Goal: Information Seeking & Learning: Learn about a topic

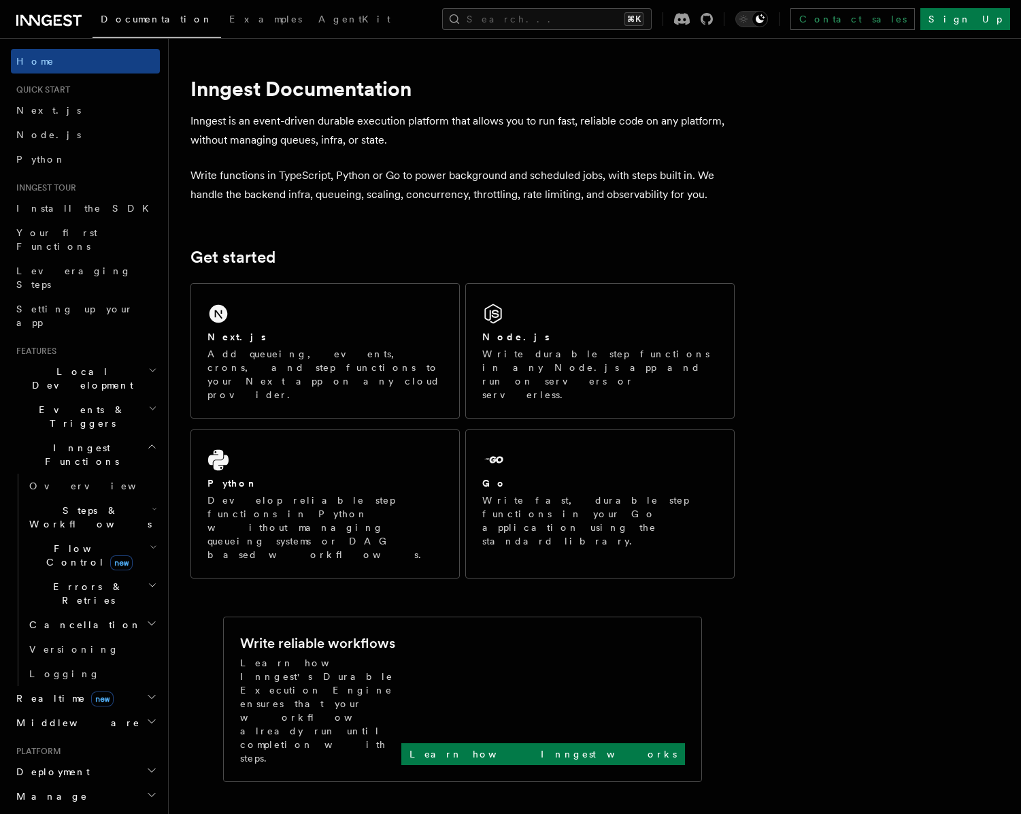
click at [118, 498] on h2 "Steps & Workflows" at bounding box center [92, 517] width 136 height 38
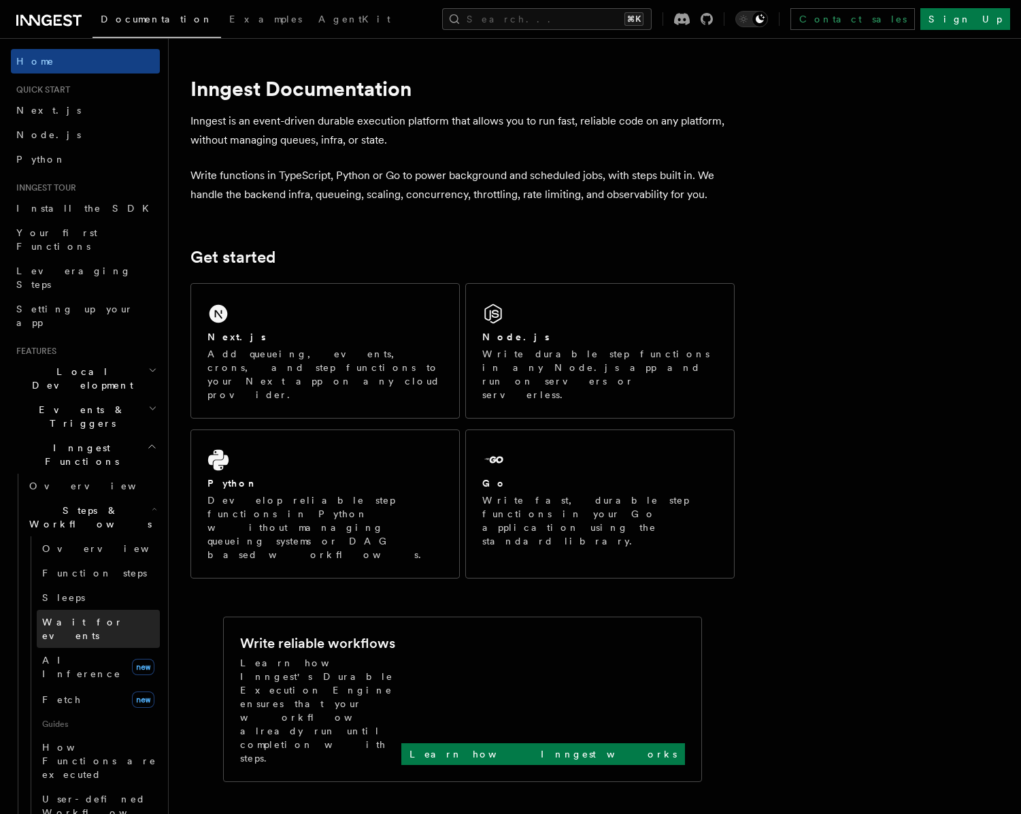
click at [116, 610] on link "Wait for events" at bounding box center [98, 629] width 123 height 38
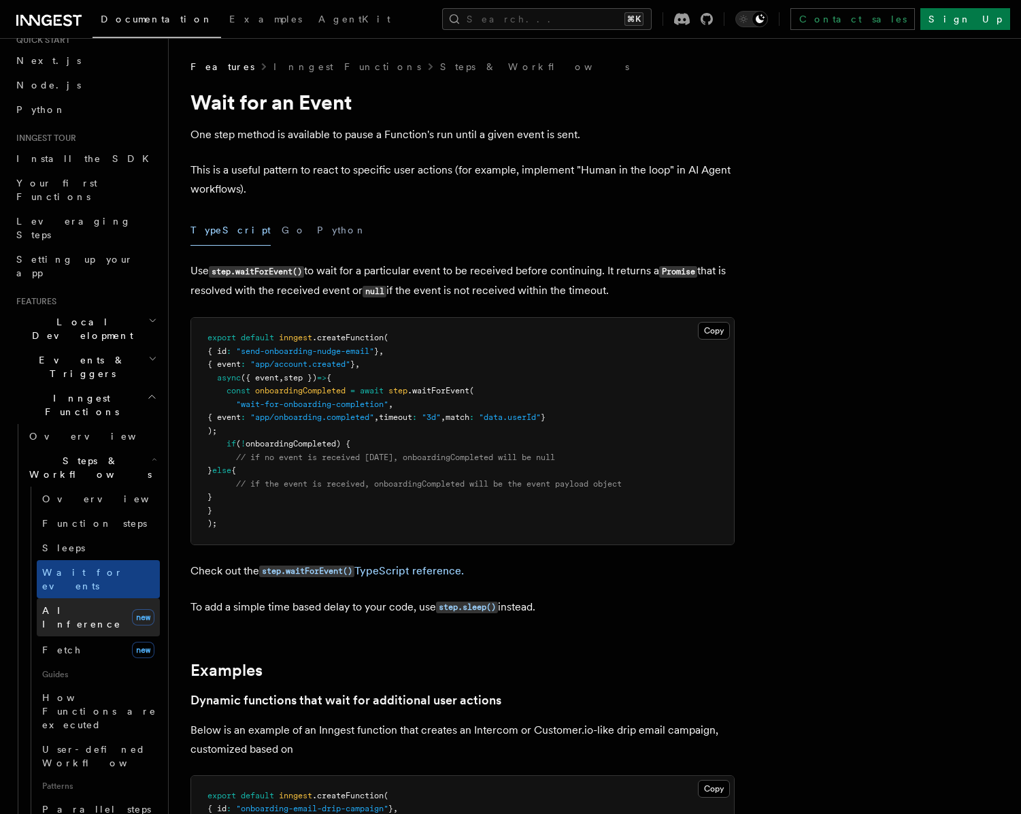
scroll to position [56, 0]
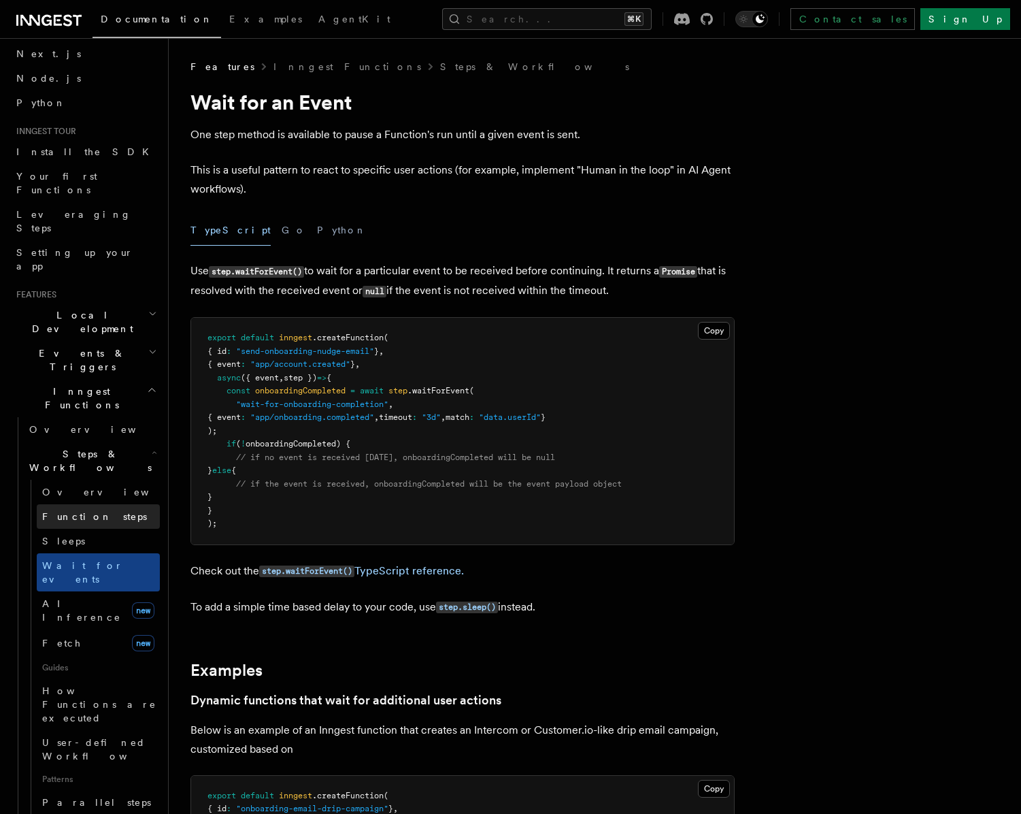
click at [118, 504] on link "Function steps" at bounding box center [98, 516] width 123 height 24
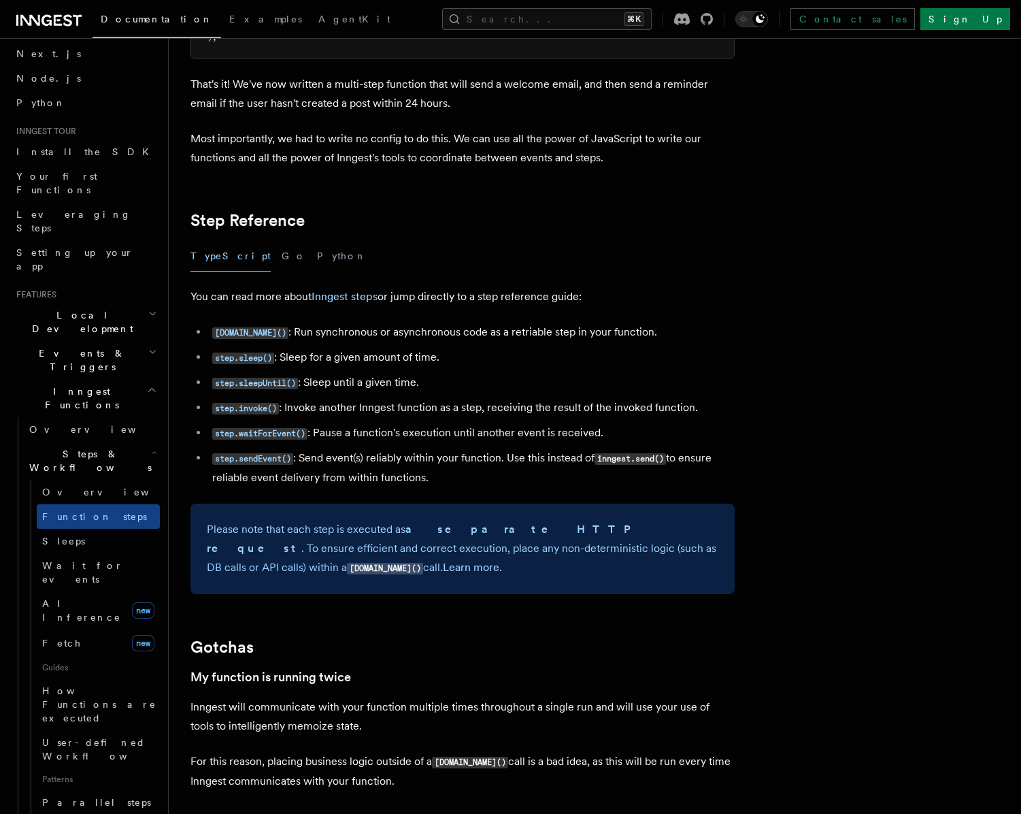
scroll to position [2242, 0]
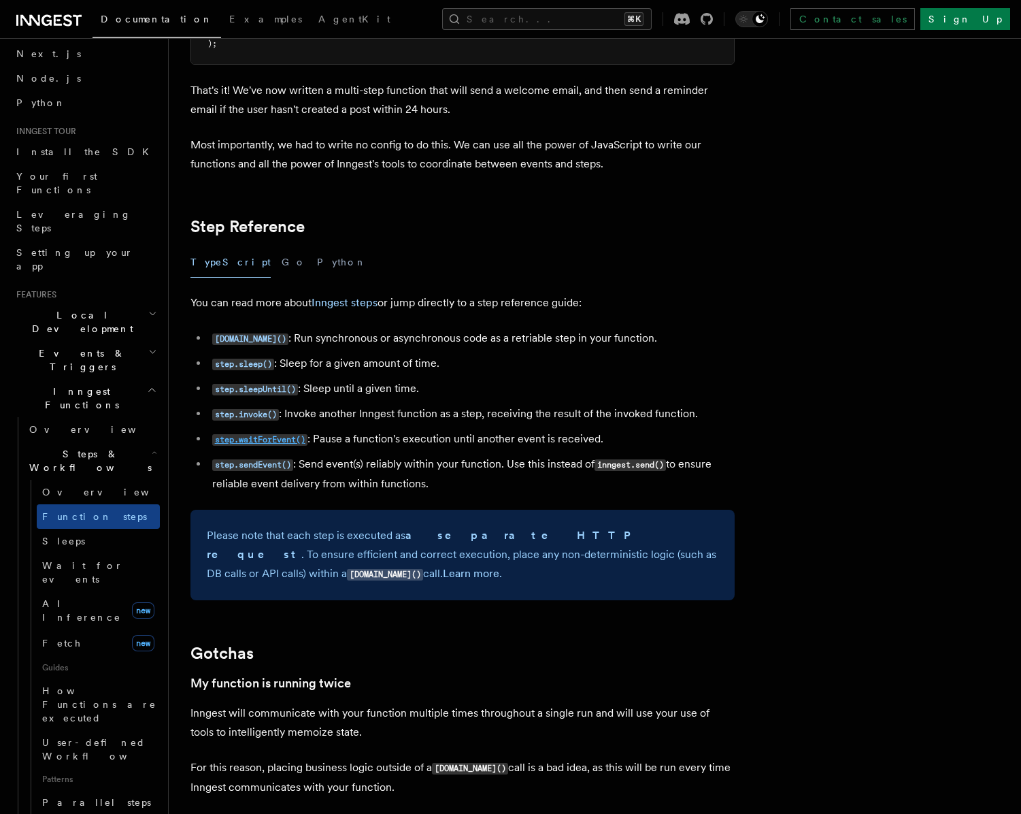
click at [261, 443] on code "step.waitForEvent()" at bounding box center [259, 440] width 95 height 12
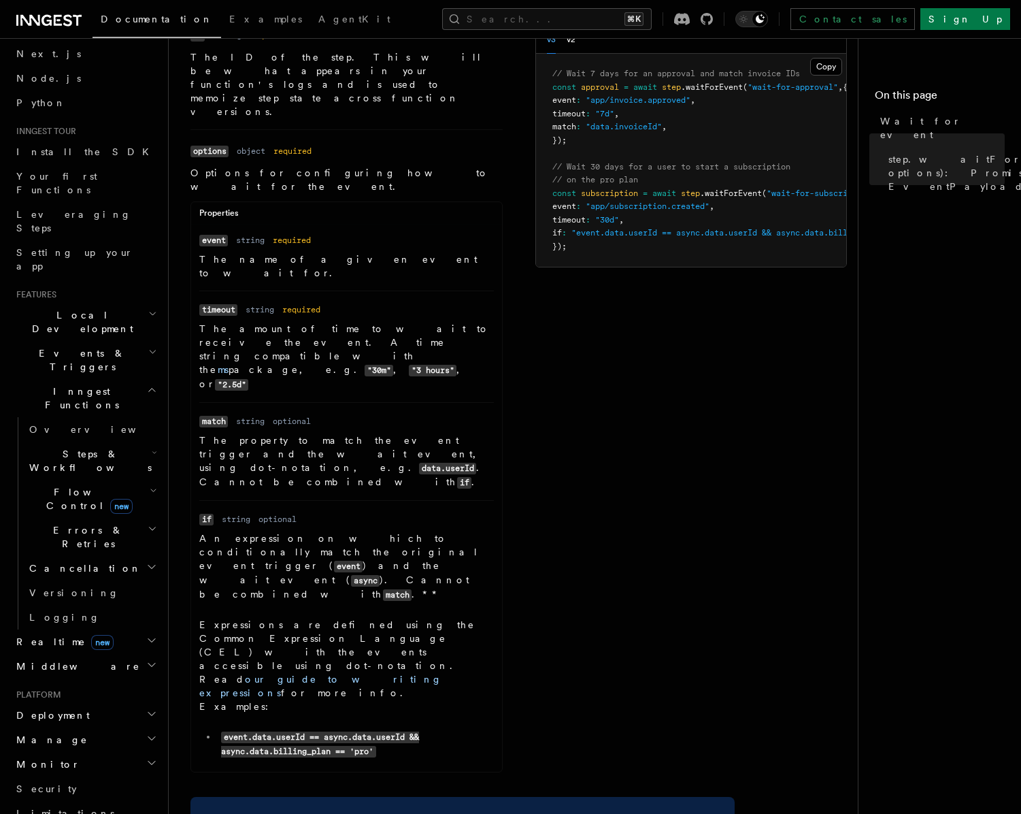
scroll to position [140, 0]
click at [132, 480] on h2 "Flow Control new" at bounding box center [92, 499] width 136 height 38
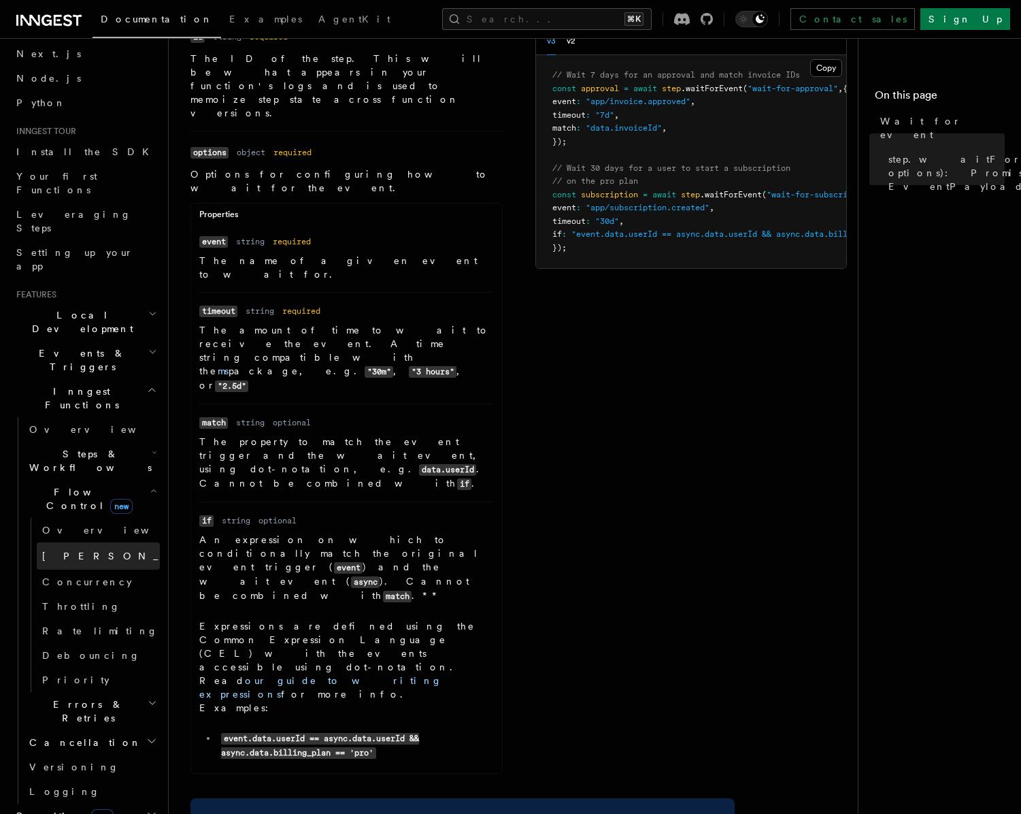
click at [110, 542] on link "[PERSON_NAME] new" at bounding box center [98, 555] width 123 height 27
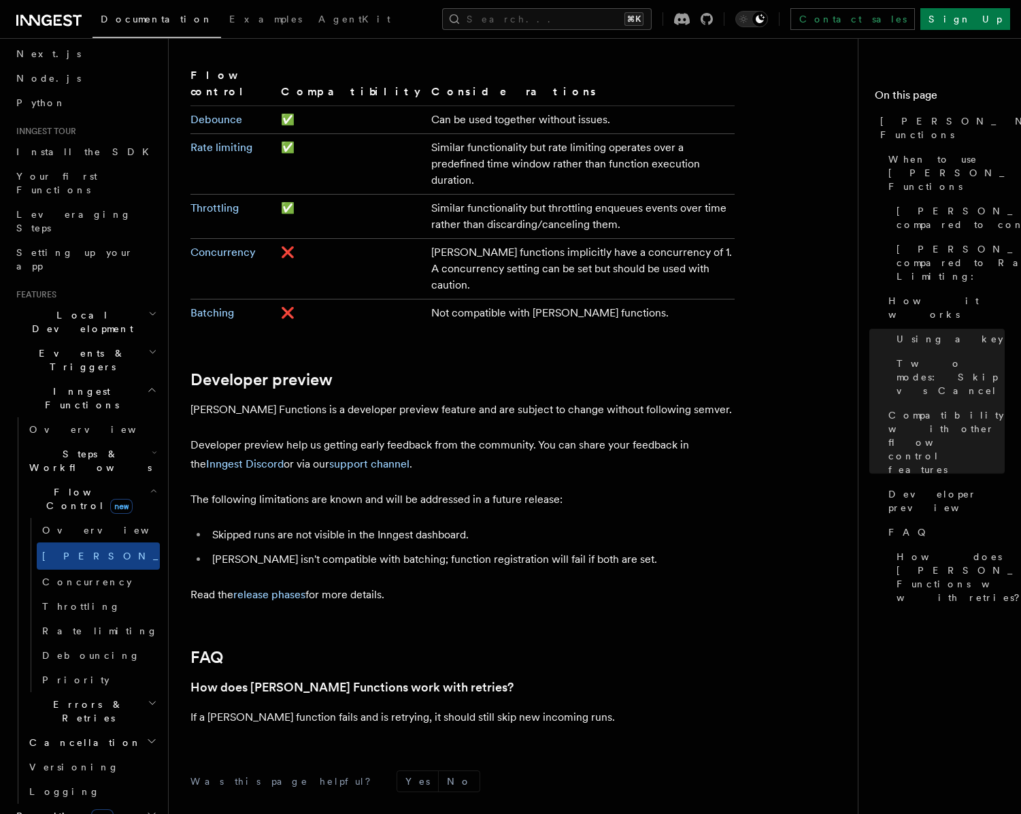
scroll to position [2489, 0]
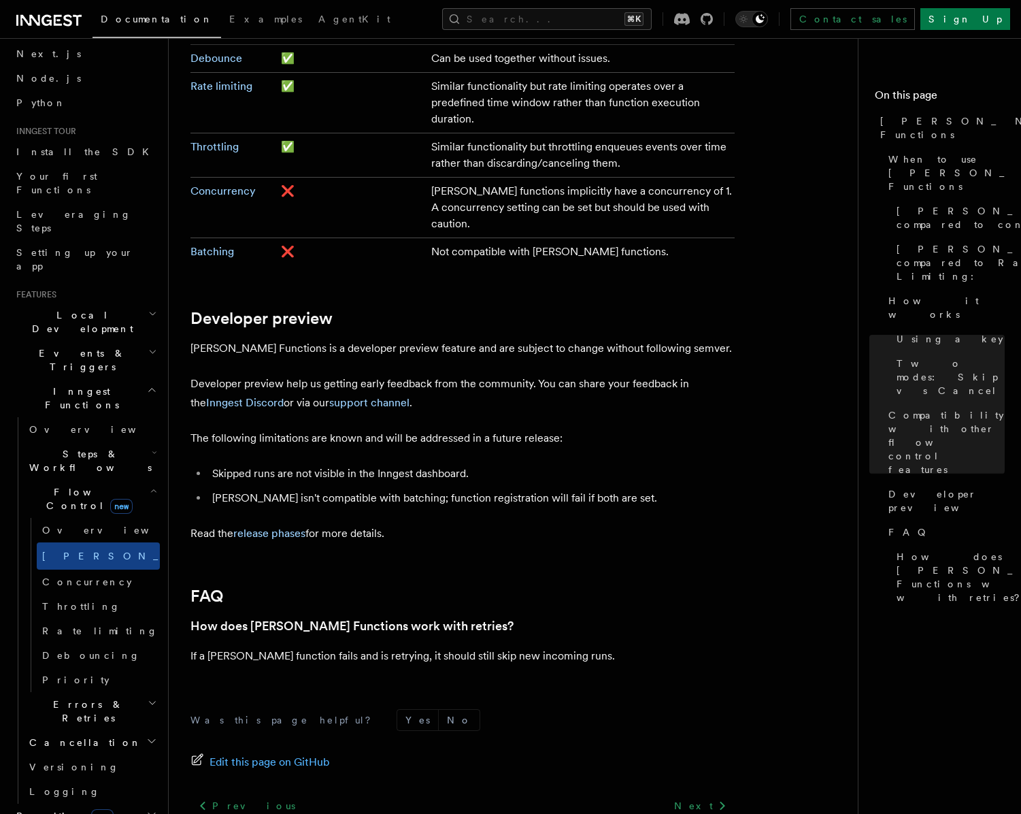
click at [110, 804] on h2 "Realtime new" at bounding box center [85, 816] width 149 height 24
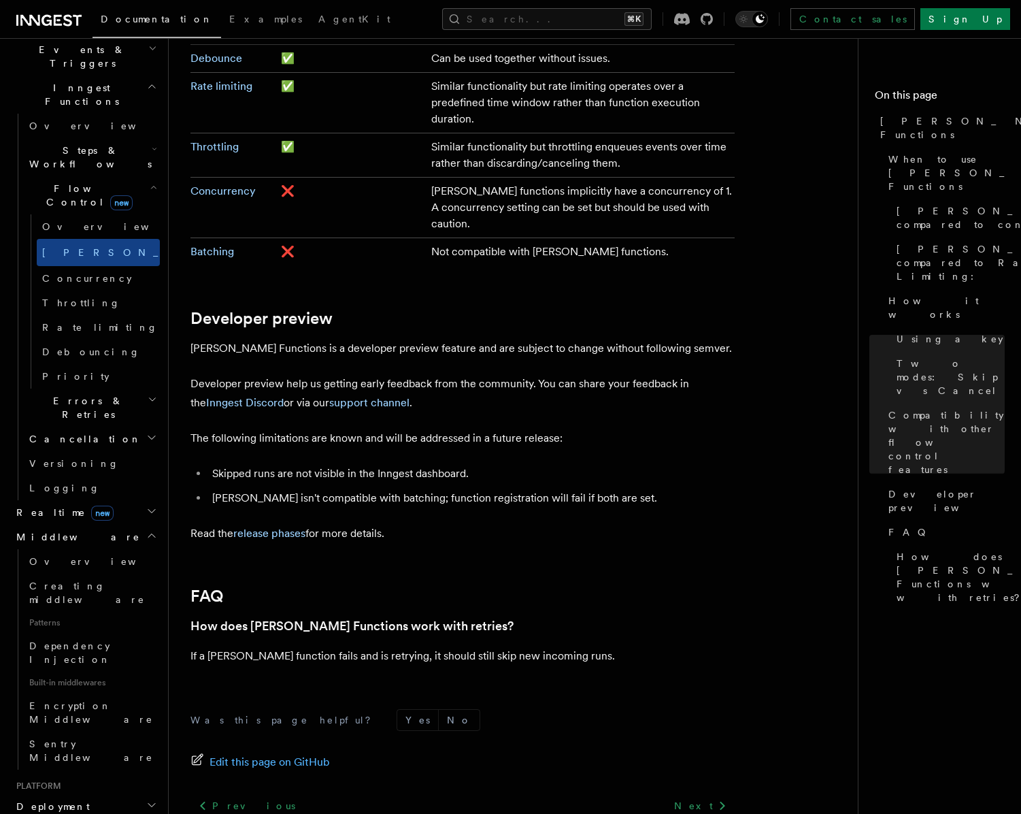
scroll to position [361, 0]
click at [128, 794] on h2 "Deployment" at bounding box center [85, 806] width 149 height 24
click at [127, 794] on h2 "Deployment" at bounding box center [85, 806] width 149 height 24
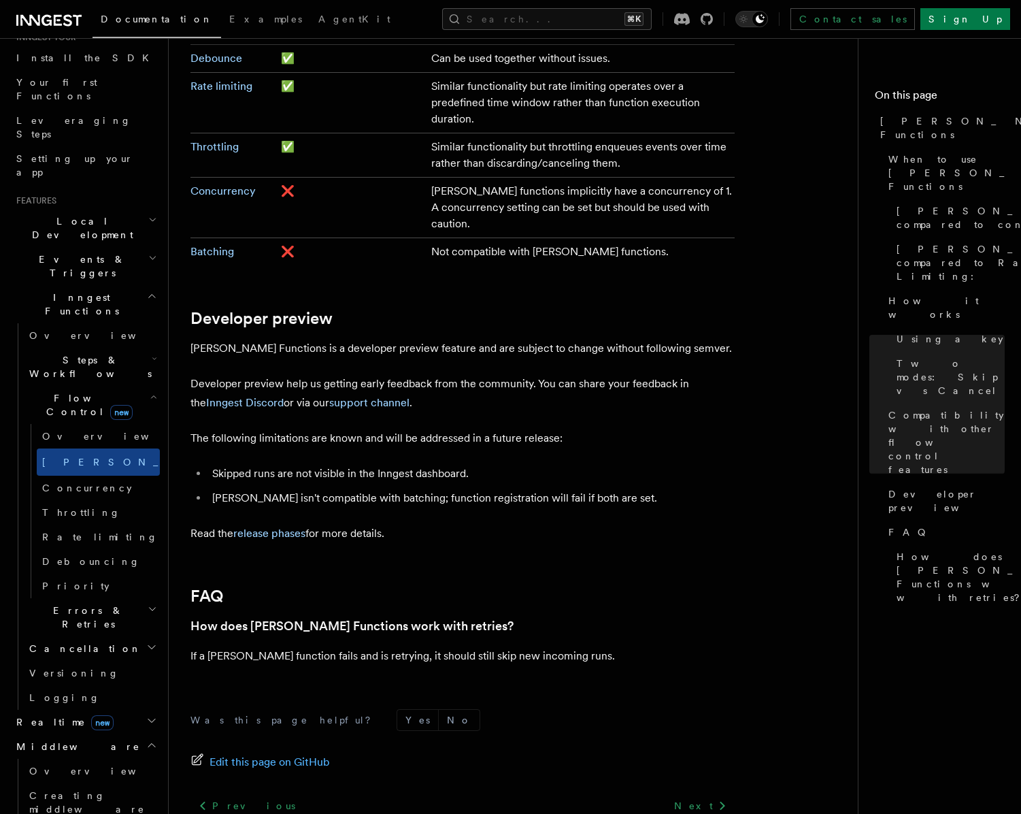
scroll to position [0, 0]
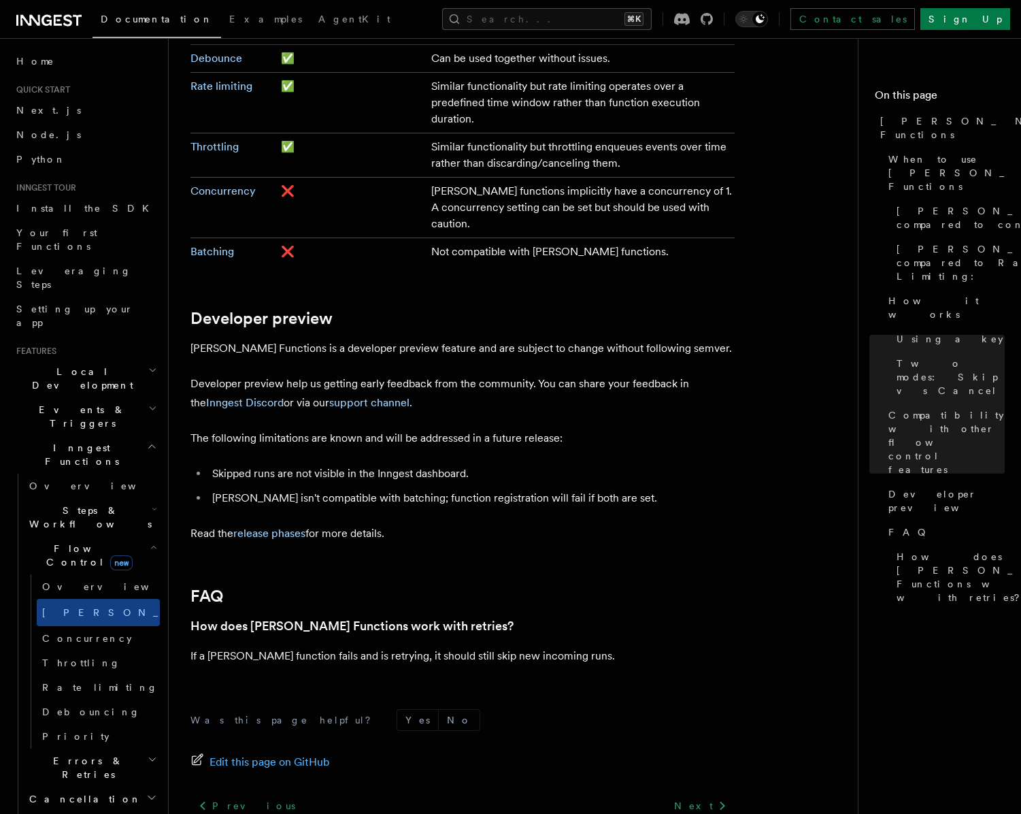
click at [138, 498] on h2 "Steps & Workflows" at bounding box center [92, 517] width 136 height 38
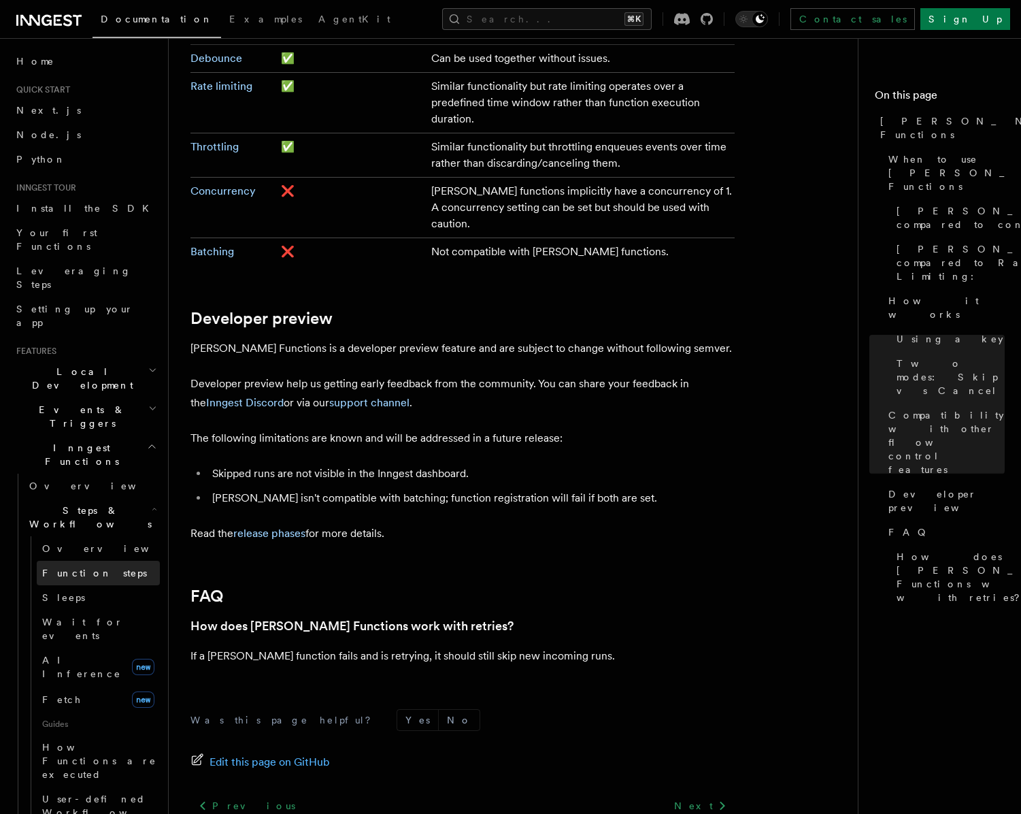
click at [132, 561] on link "Function steps" at bounding box center [98, 573] width 123 height 24
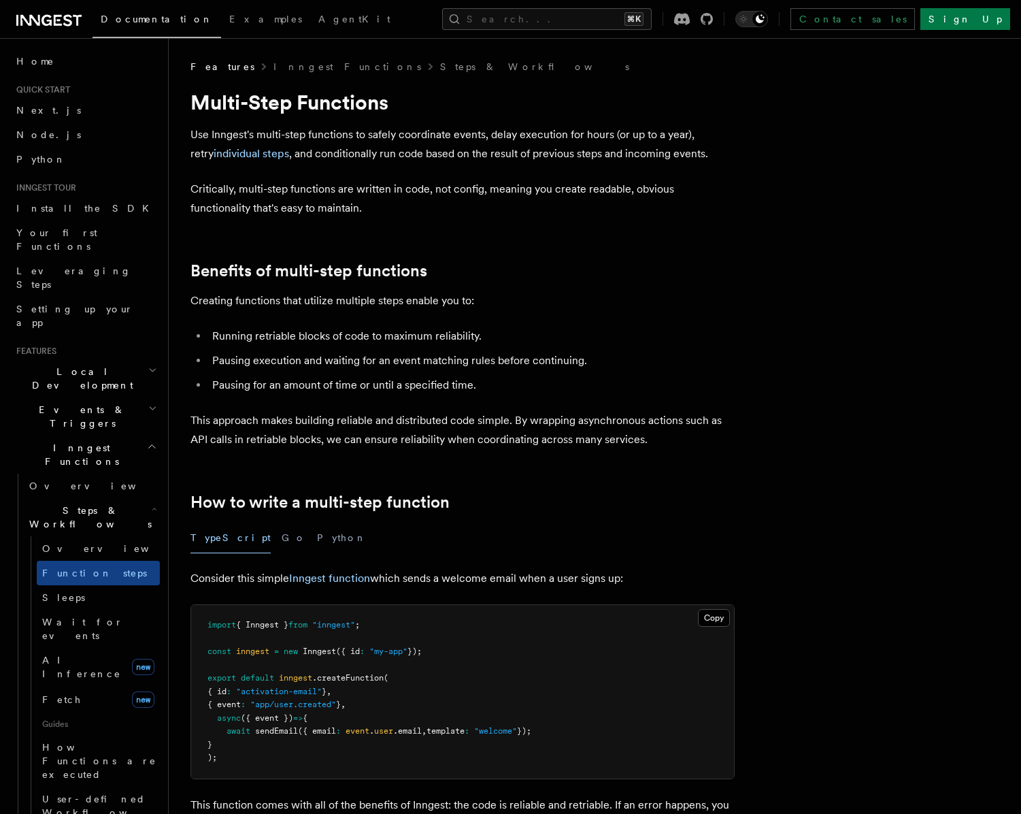
click at [125, 397] on h2 "Events & Triggers" at bounding box center [85, 416] width 149 height 38
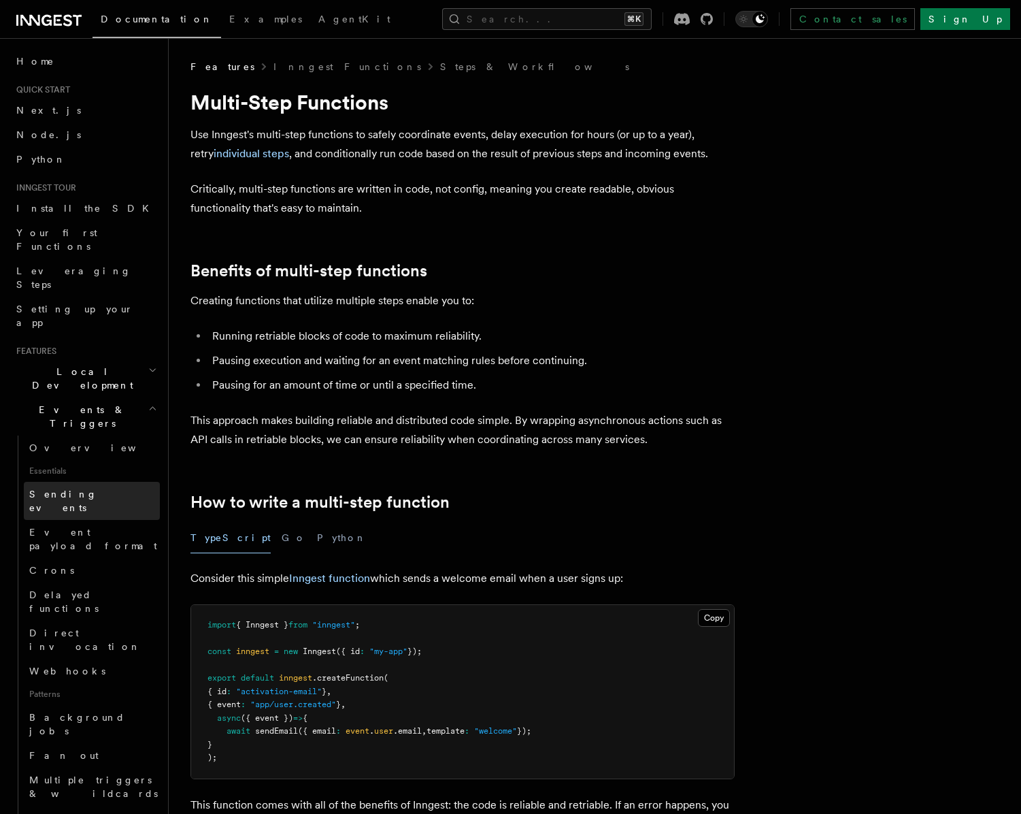
click at [112, 482] on link "Sending events" at bounding box center [92, 501] width 136 height 38
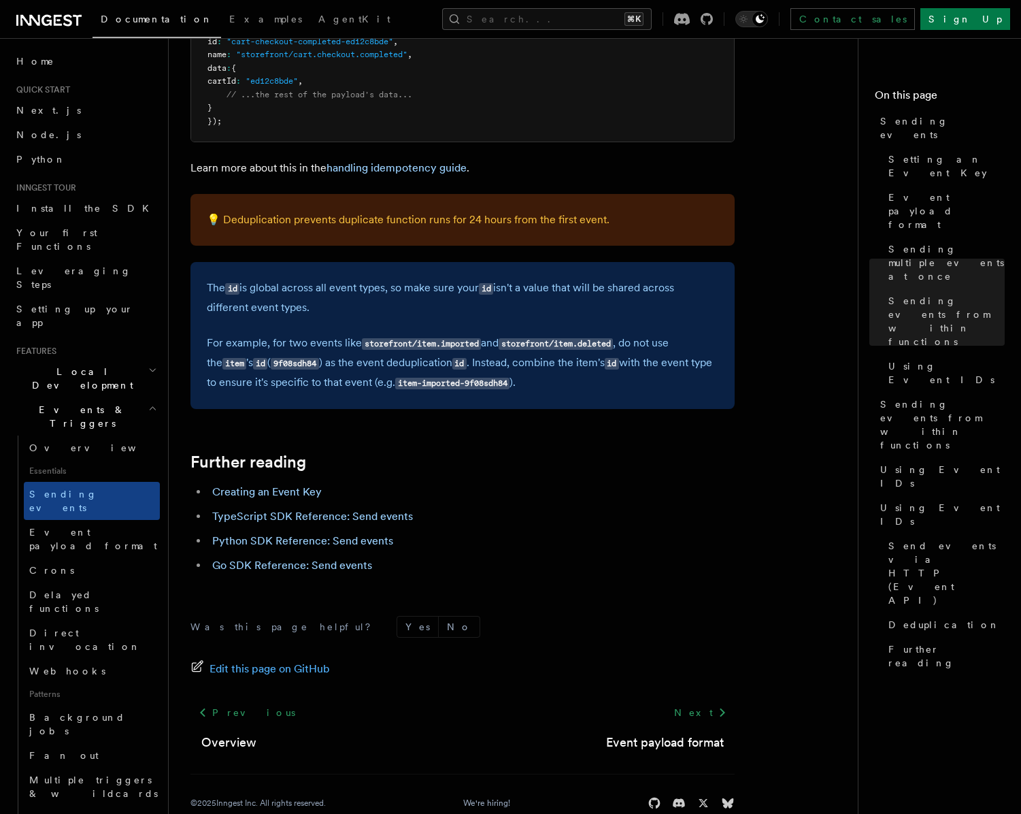
scroll to position [3663, 0]
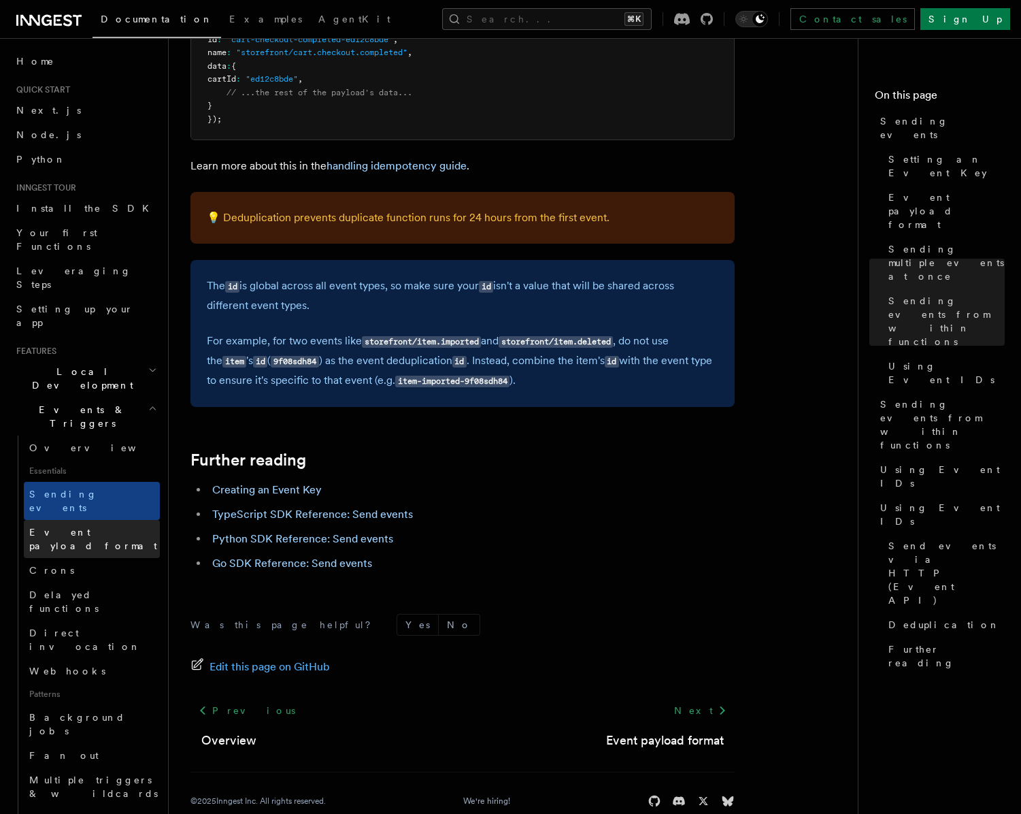
click at [78, 527] on span "Event payload format" at bounding box center [93, 539] width 128 height 24
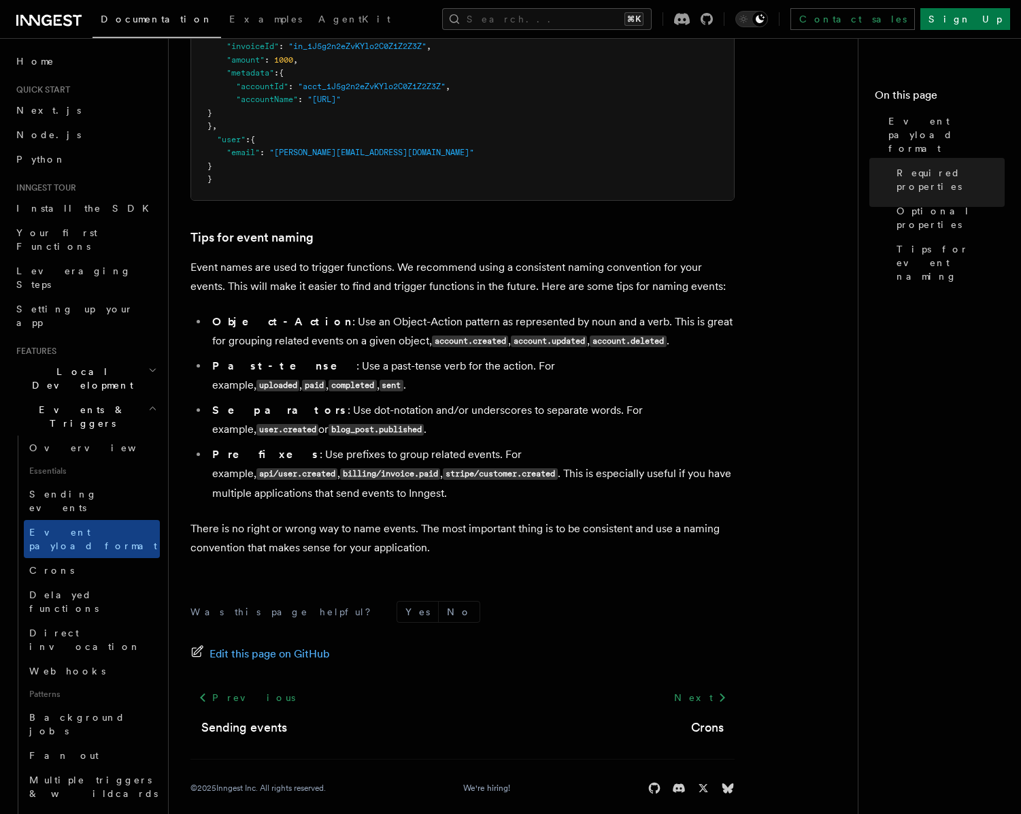
scroll to position [715, 0]
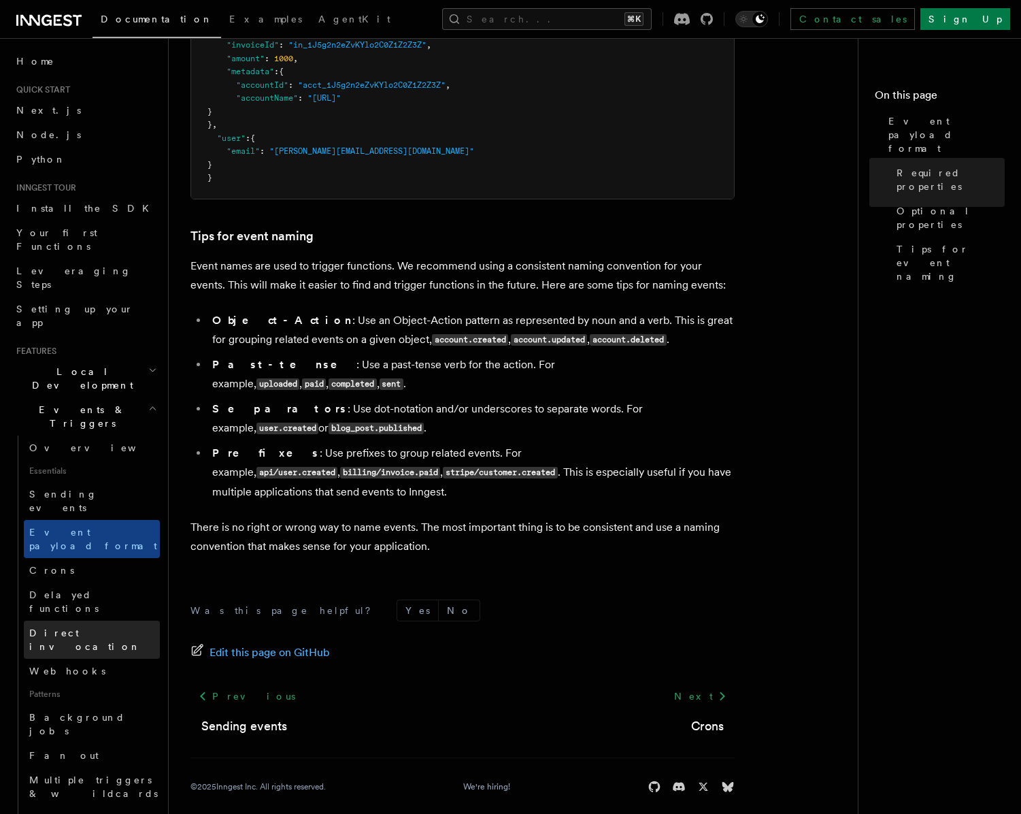
click at [118, 621] on link "Direct invocation" at bounding box center [92, 640] width 136 height 38
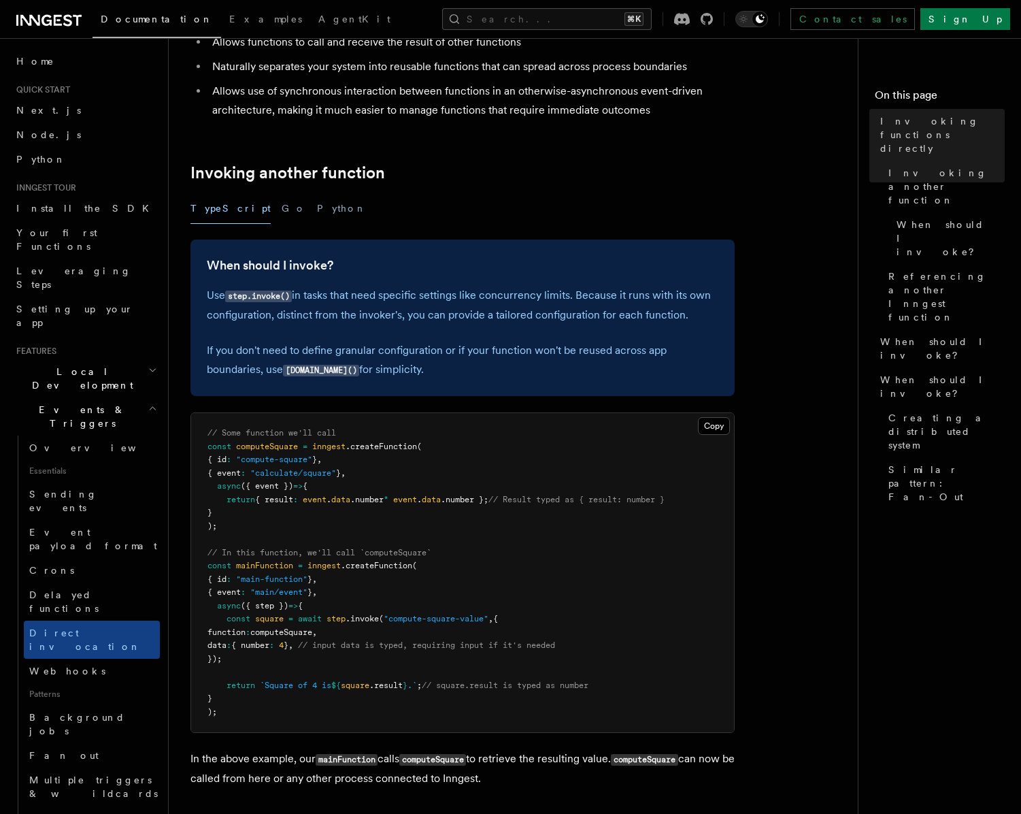
scroll to position [174, 0]
